Goal: Task Accomplishment & Management: Manage account settings

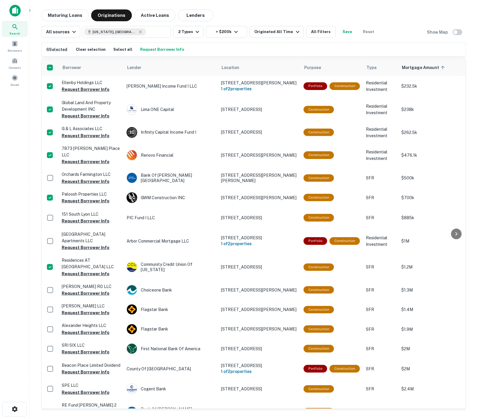
click at [147, 48] on button "Request Borrower Info" at bounding box center [162, 49] width 47 height 9
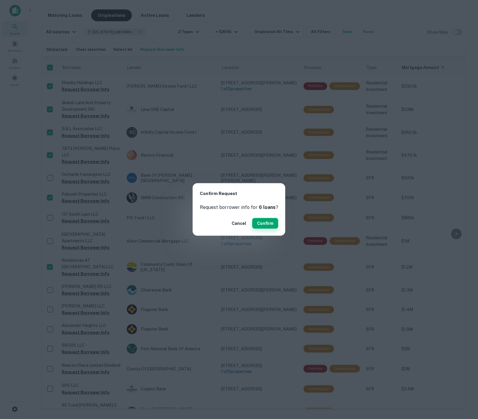
click at [267, 227] on button "Confirm" at bounding box center [266, 223] width 26 height 11
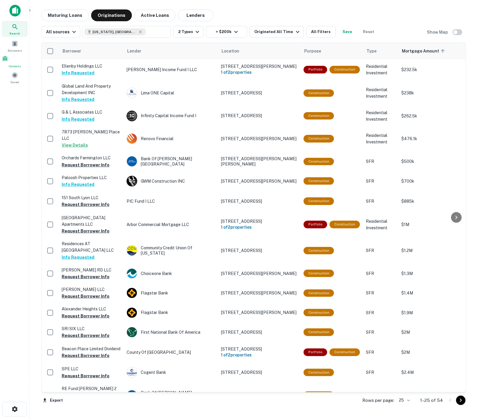
click at [12, 64] on div "Contacts" at bounding box center [15, 61] width 26 height 13
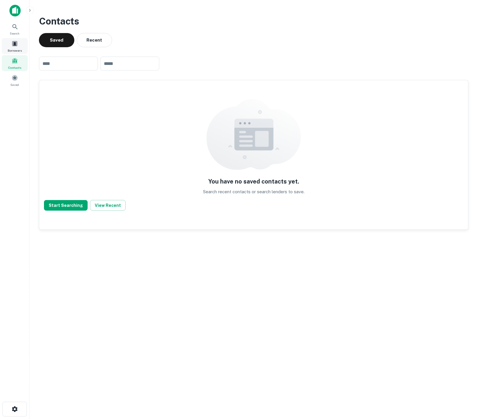
click at [12, 45] on span at bounding box center [15, 43] width 6 height 6
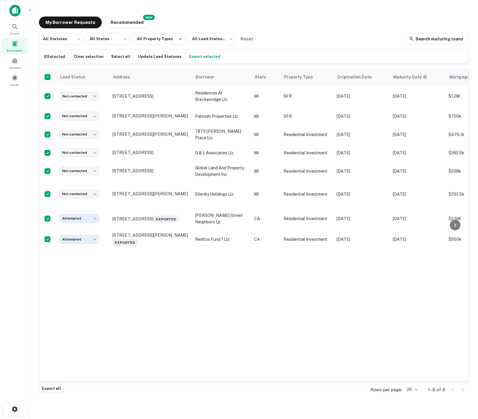
click at [46, 60] on h6 "8 Selected" at bounding box center [54, 56] width 21 height 6
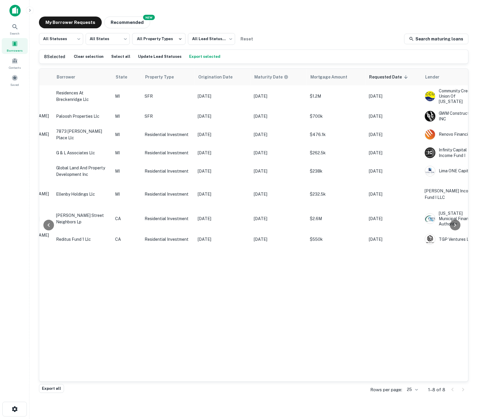
scroll to position [0, 204]
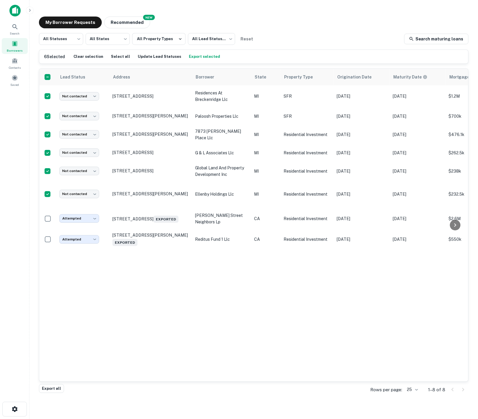
click at [188, 58] on button "Export selected" at bounding box center [205, 56] width 34 height 9
click at [315, 11] on main "My Borrower Requests NEW Recommended All Statuses *** ​ All States *** ​ All Pr…" at bounding box center [254, 209] width 449 height 419
click at [168, 343] on div "Lead Status Address Borrower State Property Type Origination Date Maturity Date…" at bounding box center [253, 225] width 429 height 313
